Goal: Task Accomplishment & Management: Manage account settings

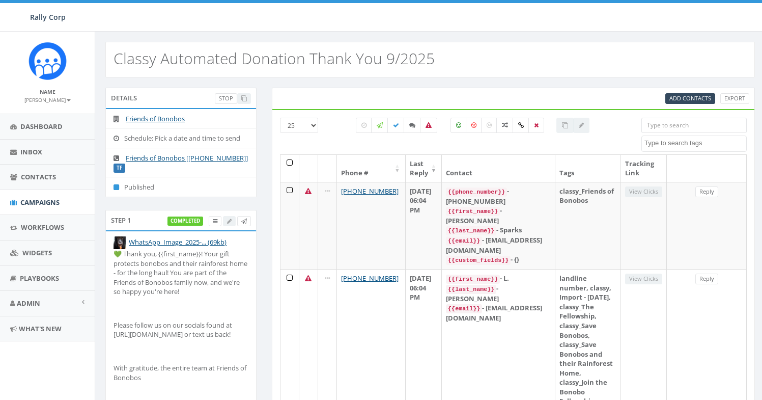
select select
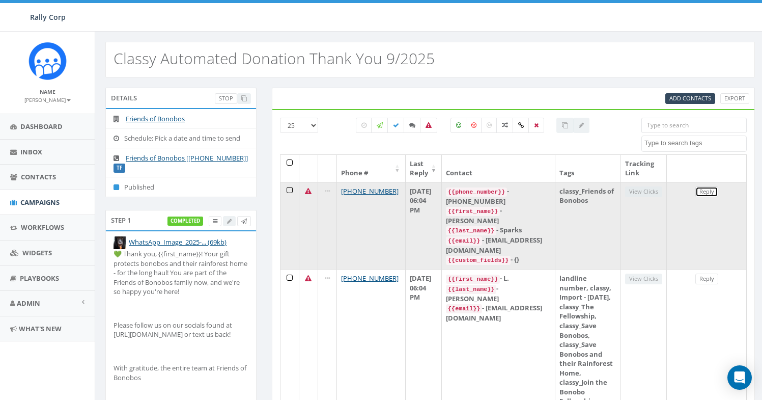
click at [698, 190] on link "Reply" at bounding box center [707, 191] width 23 height 11
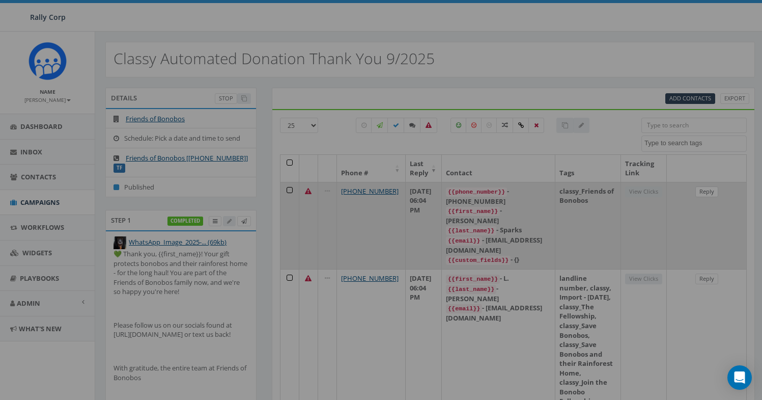
click at [698, 190] on body "Rally Corp Rally Corp Profile Sign Out 1.57 % of Available Amount Used You have…" at bounding box center [381, 200] width 762 height 400
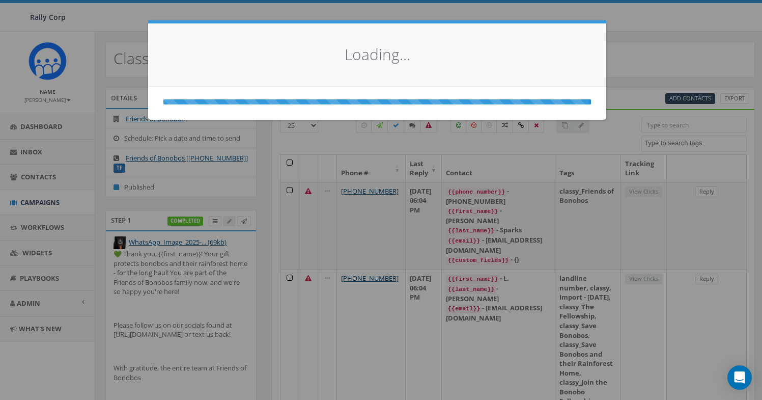
select select
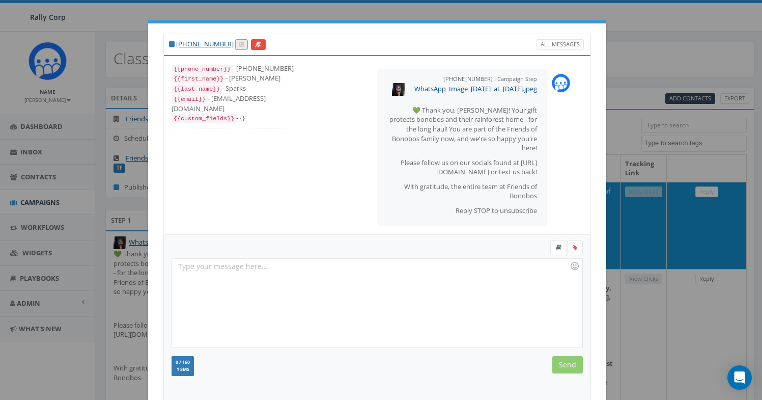
scroll to position [111, 0]
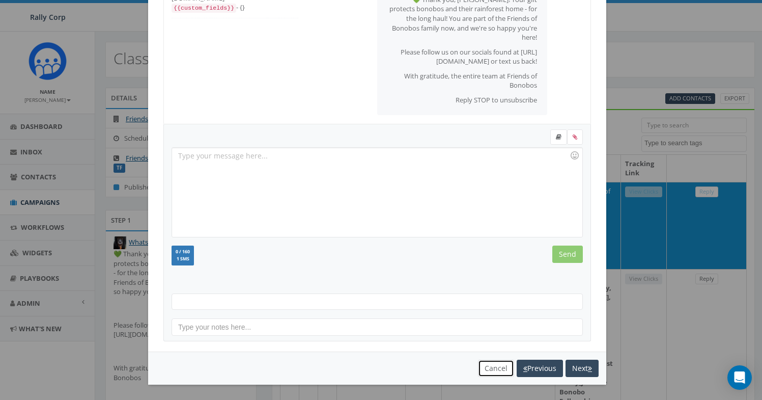
click at [484, 364] on button "Cancel" at bounding box center [496, 368] width 36 height 17
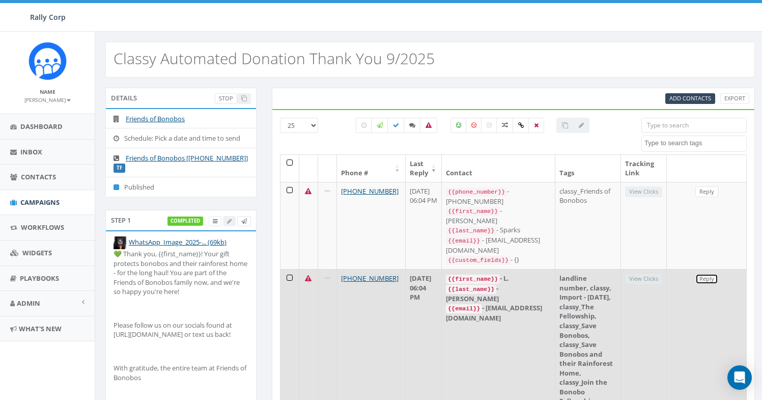
click at [707, 273] on link "Reply" at bounding box center [707, 278] width 23 height 11
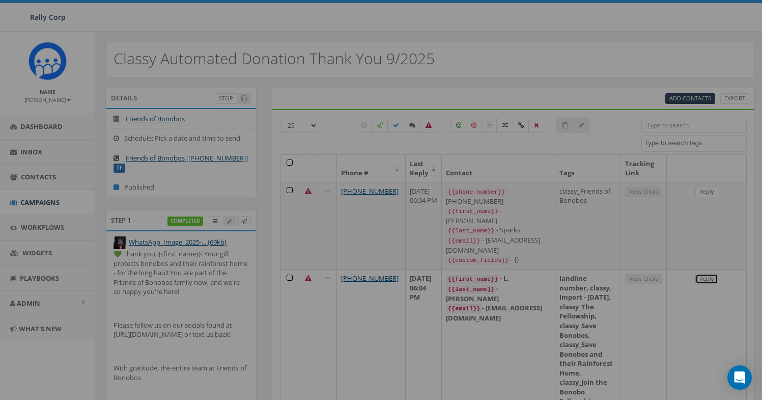
scroll to position [0, 0]
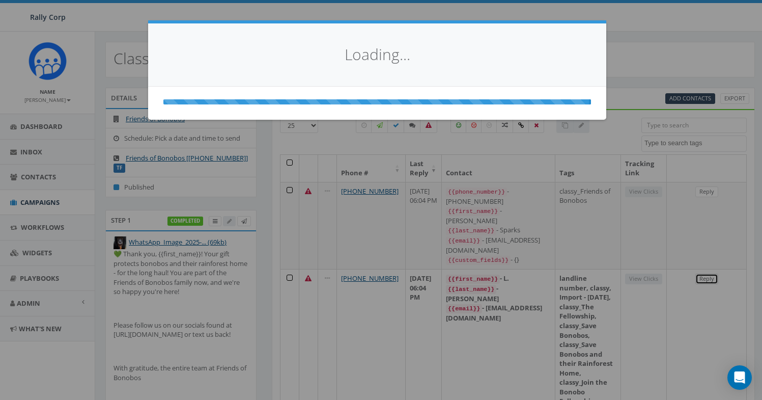
select select
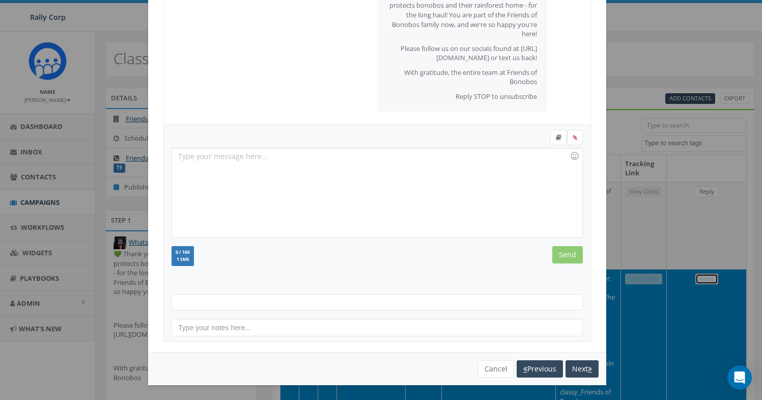
scroll to position [111, 0]
click at [483, 367] on button "Cancel" at bounding box center [496, 368] width 36 height 17
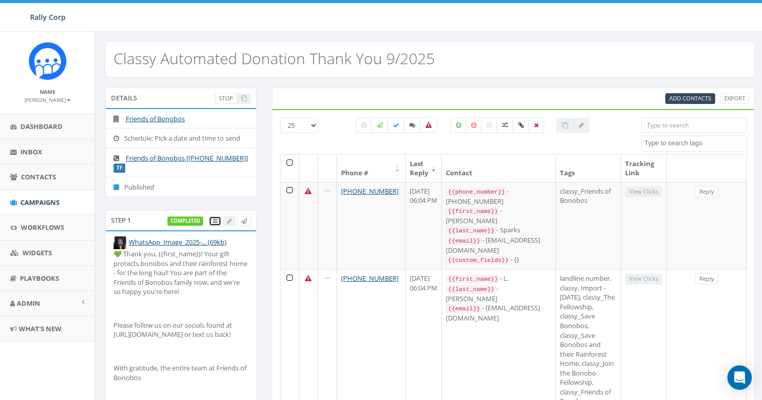
click at [215, 224] on span at bounding box center [215, 221] width 5 height 8
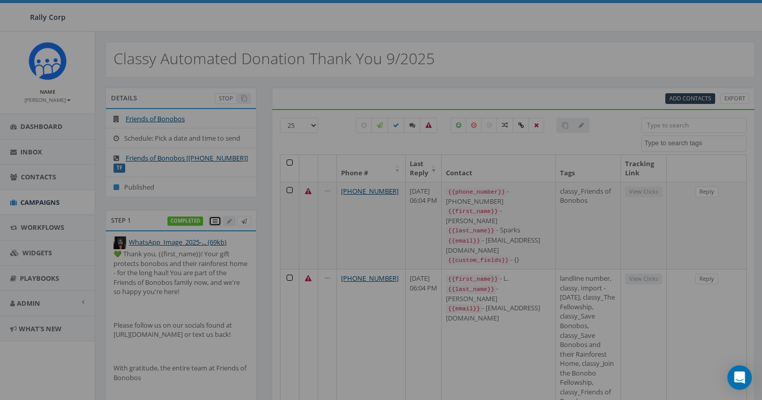
scroll to position [0, 0]
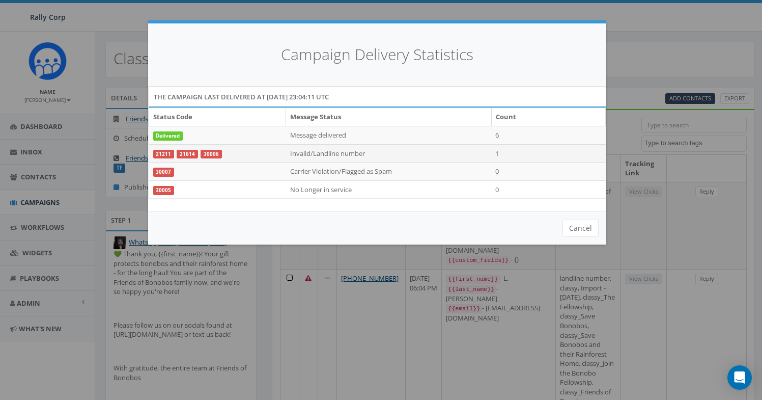
click at [329, 149] on td "Invalid/Landline number" at bounding box center [389, 153] width 206 height 18
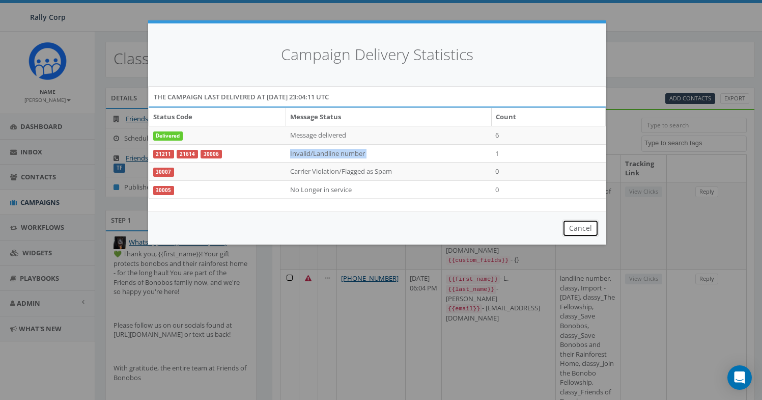
click at [583, 232] on button "Cancel" at bounding box center [581, 227] width 36 height 17
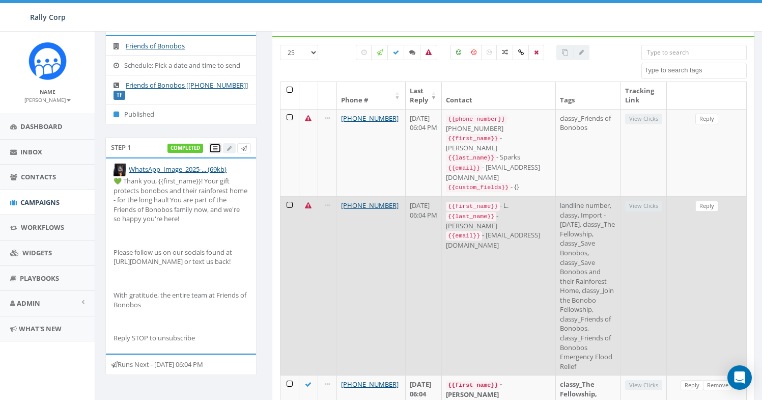
scroll to position [75, 0]
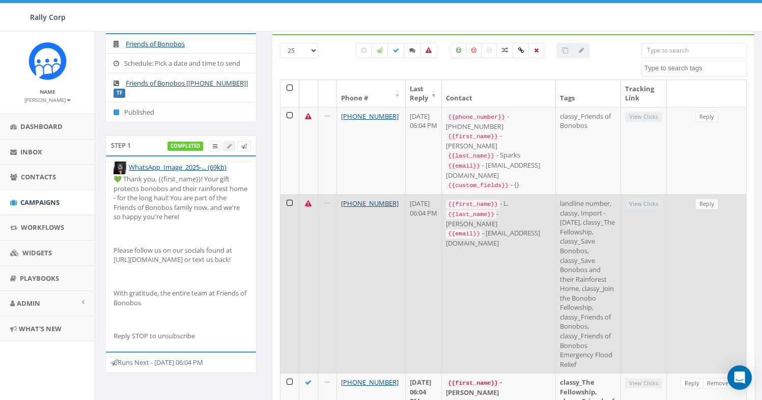
click at [581, 194] on td "landline number, classy, Import - [DATE], classy_The Fellowship, classy_Save Bo…" at bounding box center [588, 283] width 65 height 179
click at [698, 199] on link "Reply" at bounding box center [707, 204] width 23 height 11
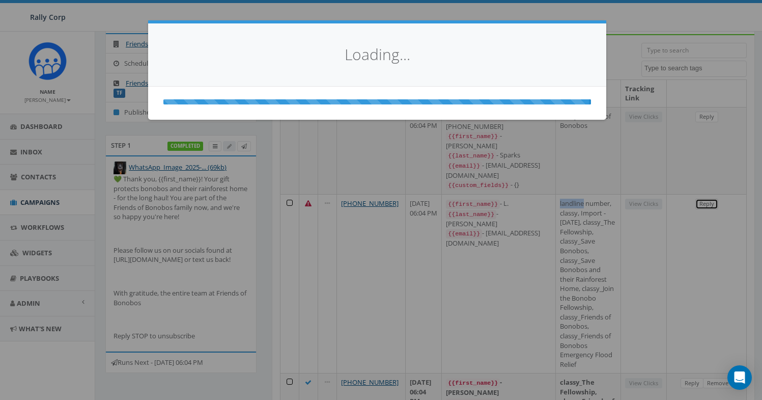
select select
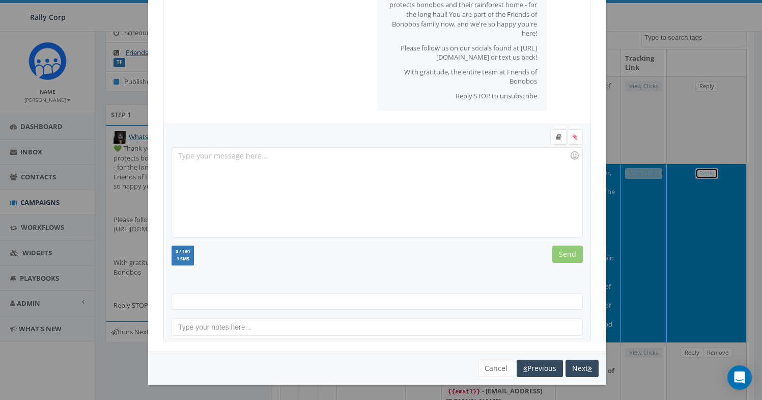
scroll to position [163, 0]
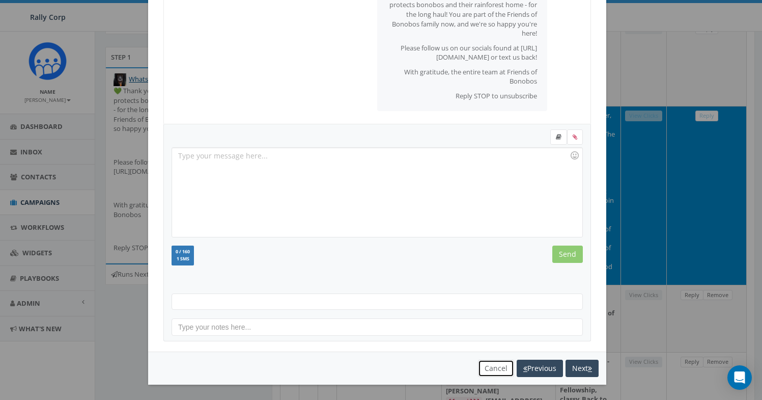
click at [491, 370] on button "Cancel" at bounding box center [496, 368] width 36 height 17
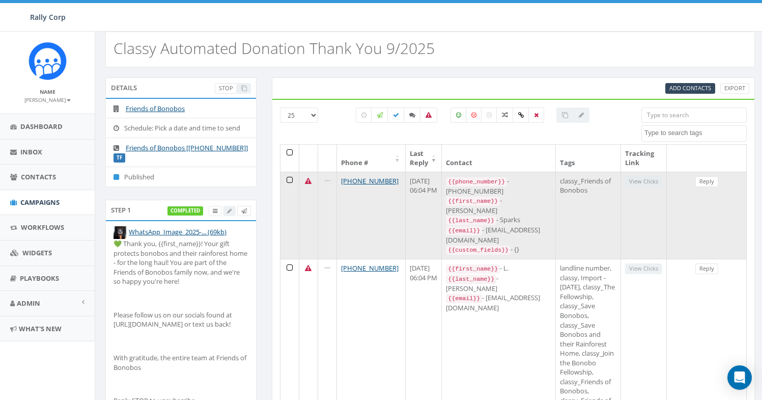
scroll to position [0, 0]
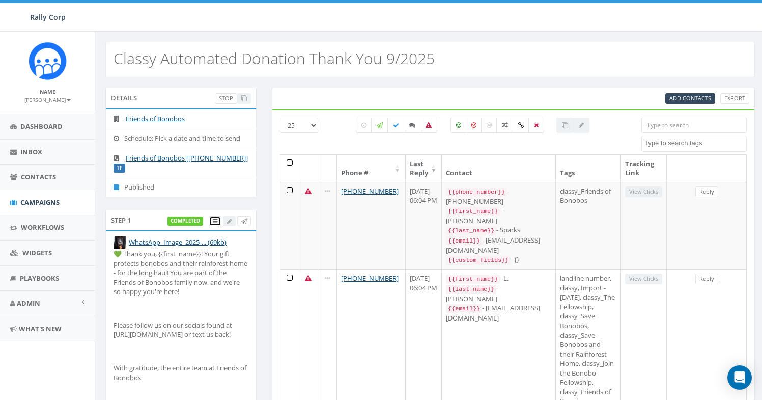
click at [212, 225] on link at bounding box center [215, 221] width 13 height 11
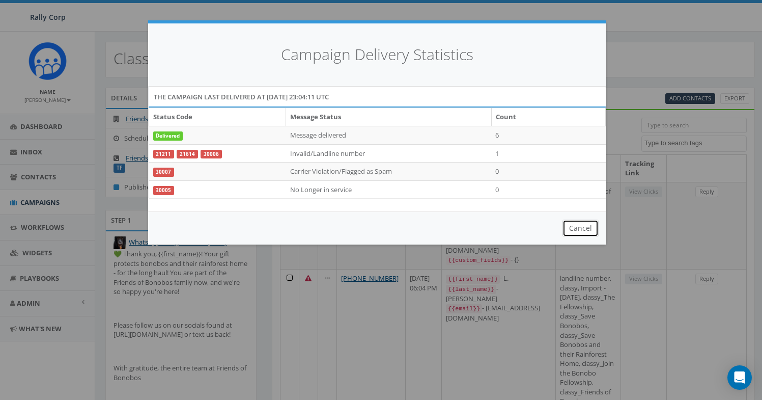
click at [572, 234] on button "Cancel" at bounding box center [581, 227] width 36 height 17
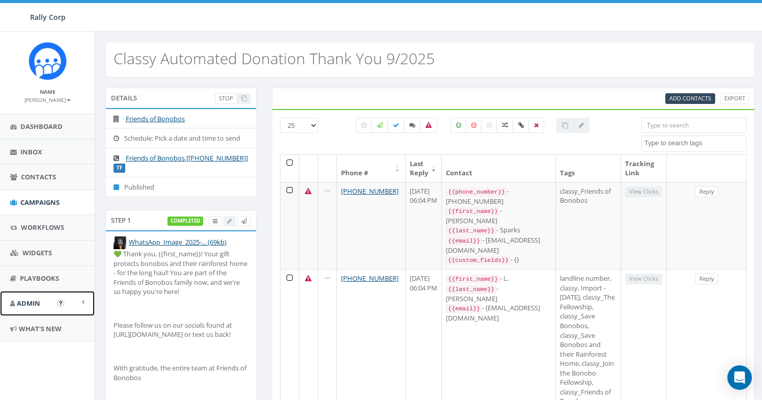
click at [25, 307] on span "Admin" at bounding box center [28, 302] width 23 height 9
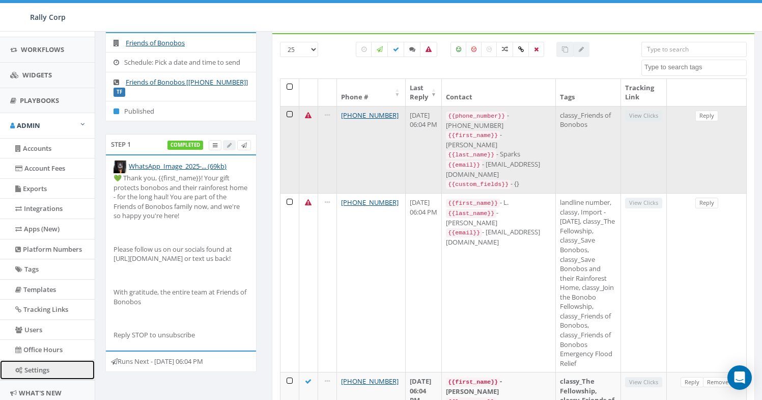
scroll to position [86, 0]
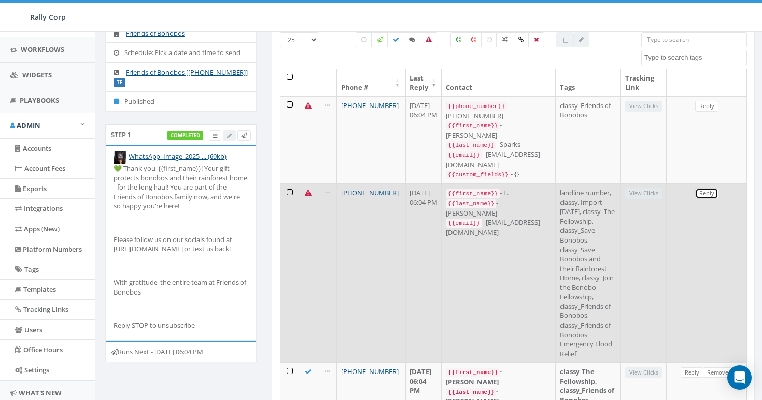
click at [710, 188] on link "Reply" at bounding box center [707, 193] width 23 height 11
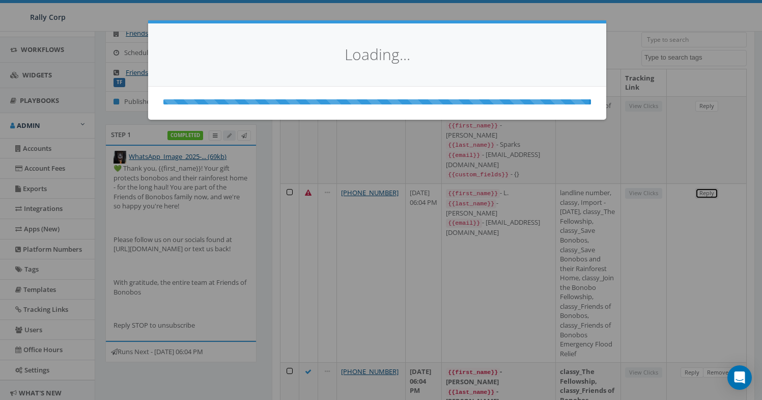
select select
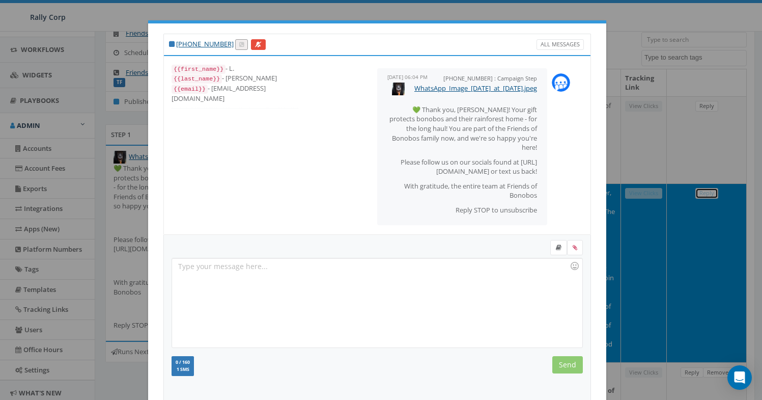
scroll to position [0, 0]
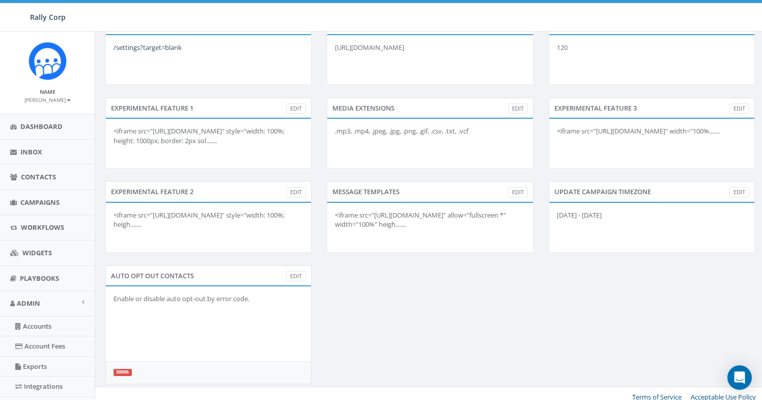
scroll to position [460, 0]
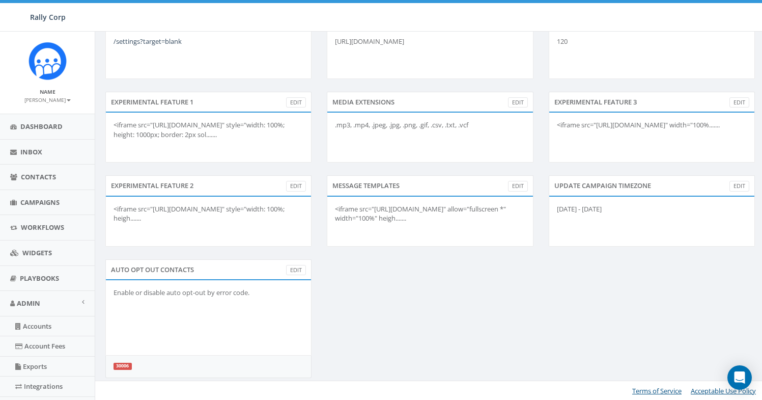
click at [114, 364] on label "30006" at bounding box center [123, 366] width 18 height 7
click at [428, 301] on div "AUTO OPT OUT CONTACTS Edit Enable or disable auto opt-out by error code. 30006" at bounding box center [430, 324] width 665 height 131
